Goal: Navigation & Orientation: Find specific page/section

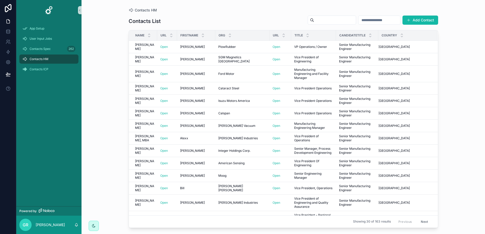
click at [107, 63] on div "Contacts HM Contacts List Add Contact Name Url Firstname Org URL Title Candidat…" at bounding box center [284, 117] width 404 height 234
click at [41, 49] on span "Contacts Spec" at bounding box center [40, 49] width 21 height 4
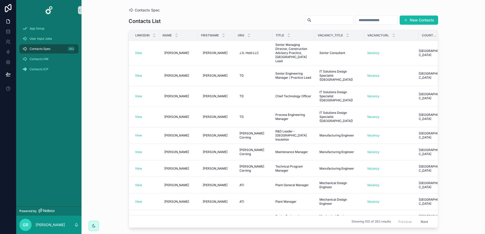
click at [106, 70] on div "Contacts Spec Contacts List New Contacts Linkedin Name Firstname Org Title Vaca…" at bounding box center [284, 117] width 404 height 234
click at [45, 59] on span "Contacts HM" at bounding box center [39, 59] width 19 height 4
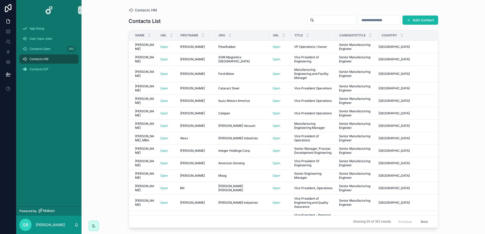
click at [176, 20] on div "Contacts List Add Contact" at bounding box center [284, 21] width 310 height 12
click at [98, 69] on div "Contacts HM Contacts List Add Contact Name Url Firstname Org URL Title Candidat…" at bounding box center [284, 117] width 404 height 234
